Goal: Navigation & Orientation: Find specific page/section

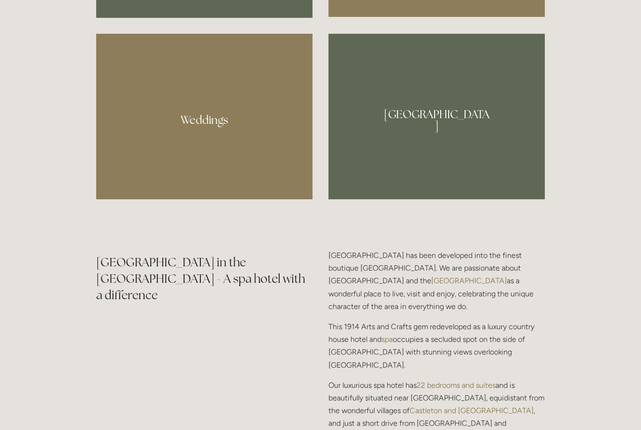
scroll to position [969, 0]
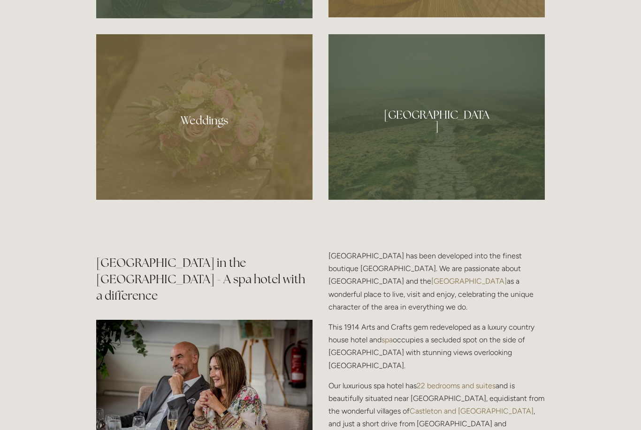
click at [459, 186] on div at bounding box center [437, 117] width 216 height 166
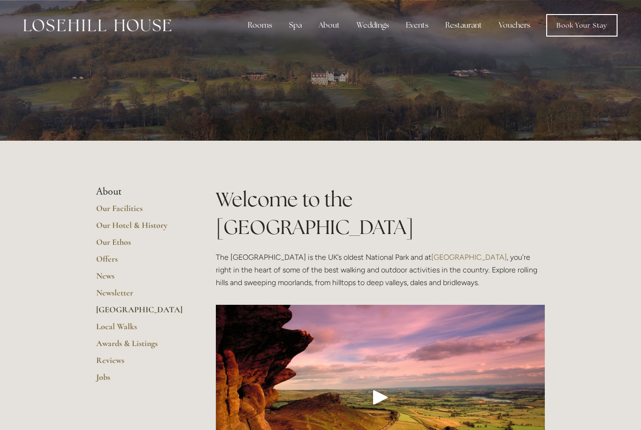
click at [303, 30] on div "Spa" at bounding box center [296, 25] width 28 height 19
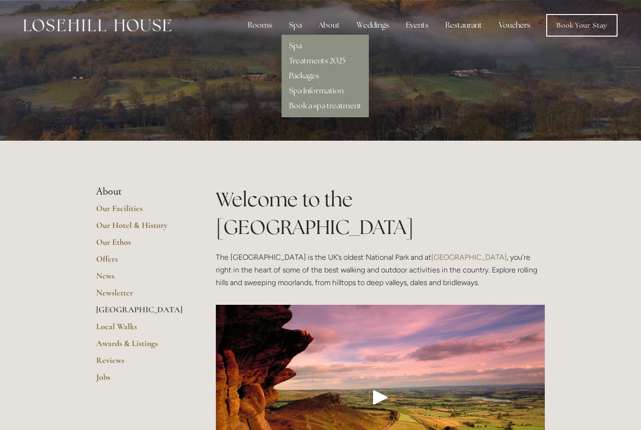
click at [299, 48] on link "Spa" at bounding box center [295, 46] width 13 height 10
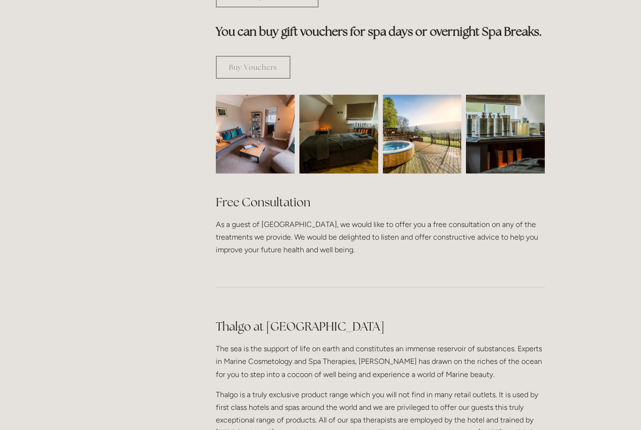
scroll to position [581, 0]
click at [254, 125] on img at bounding box center [255, 134] width 118 height 79
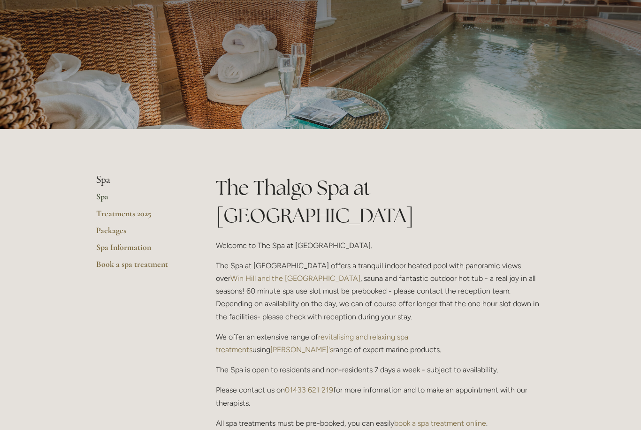
scroll to position [0, 0]
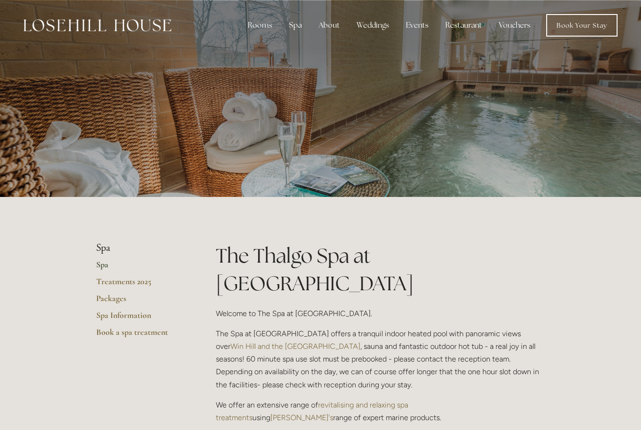
click at [267, 28] on div "Rooms" at bounding box center [259, 25] width 39 height 19
click at [265, 50] on link "Rooms" at bounding box center [260, 46] width 24 height 10
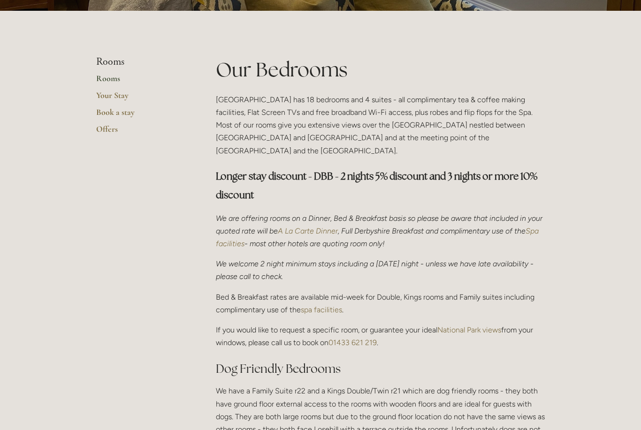
scroll to position [180, 0]
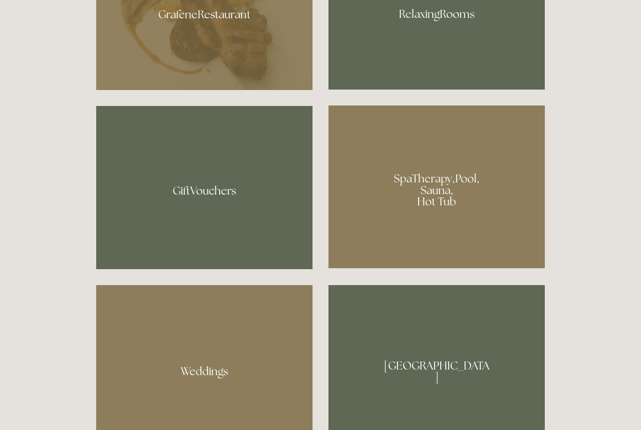
scroll to position [718, 0]
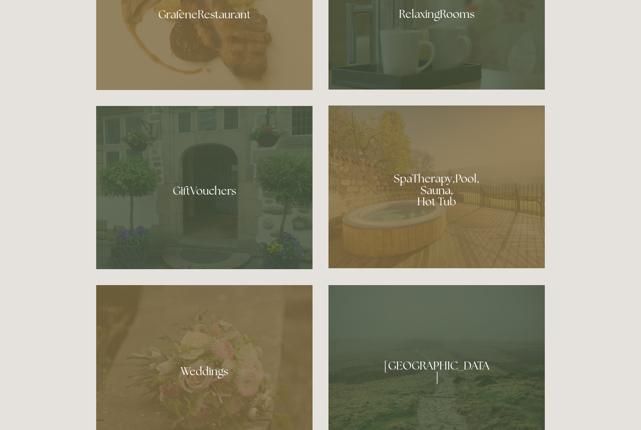
click at [514, 86] on div at bounding box center [437, 11] width 216 height 158
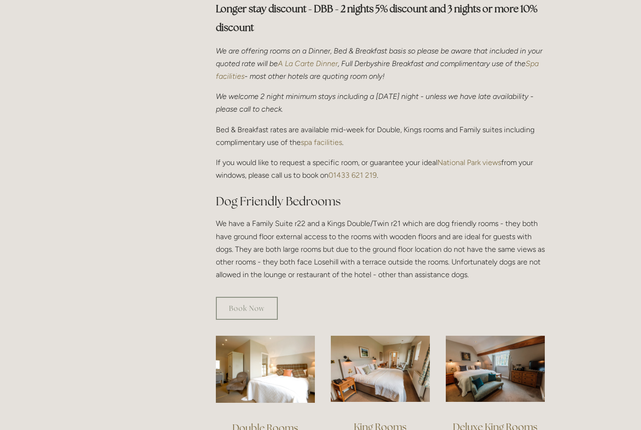
scroll to position [337, 0]
